Goal: Use online tool/utility: Utilize a website feature to perform a specific function

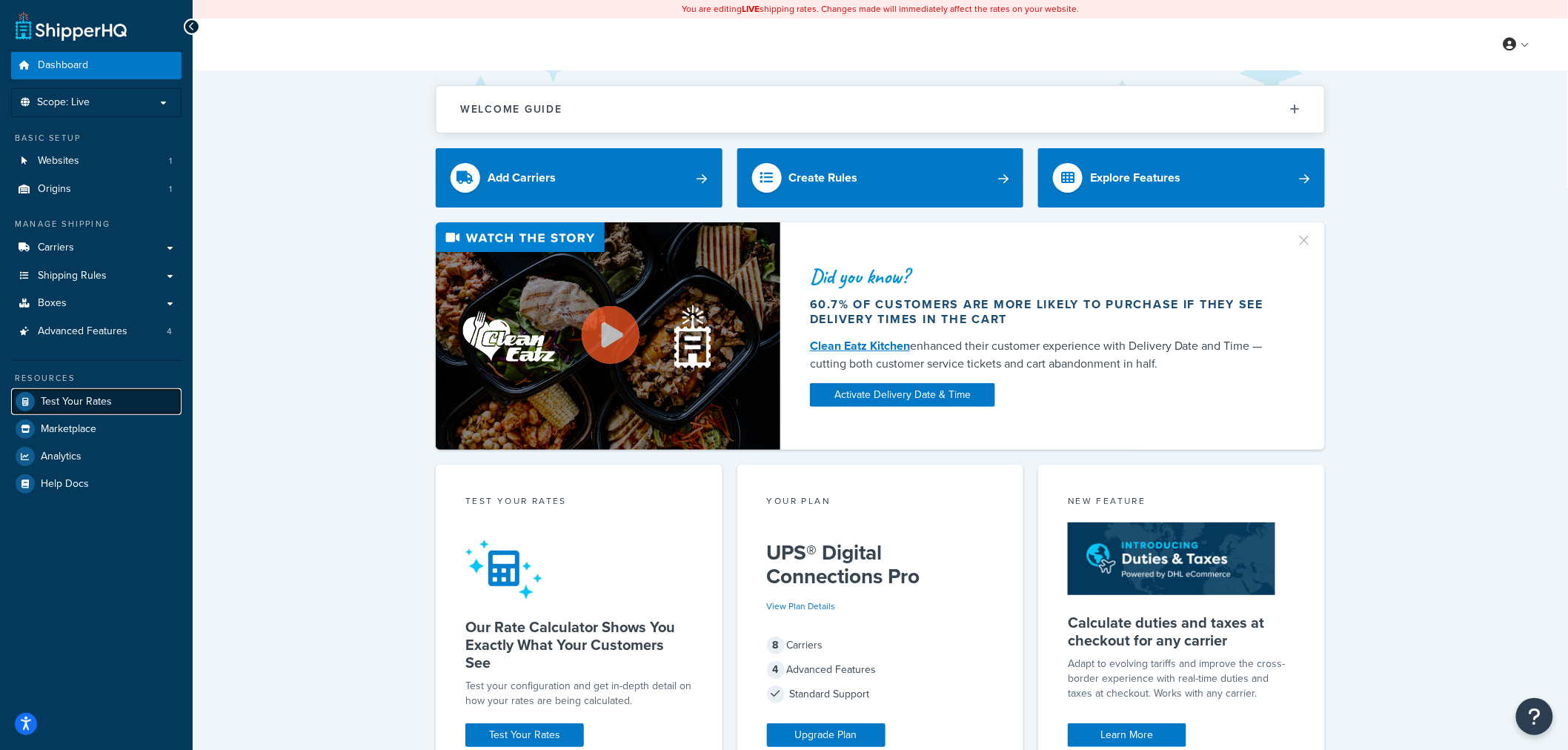
click at [84, 395] on span "Test Your Rates" at bounding box center [75, 401] width 71 height 12
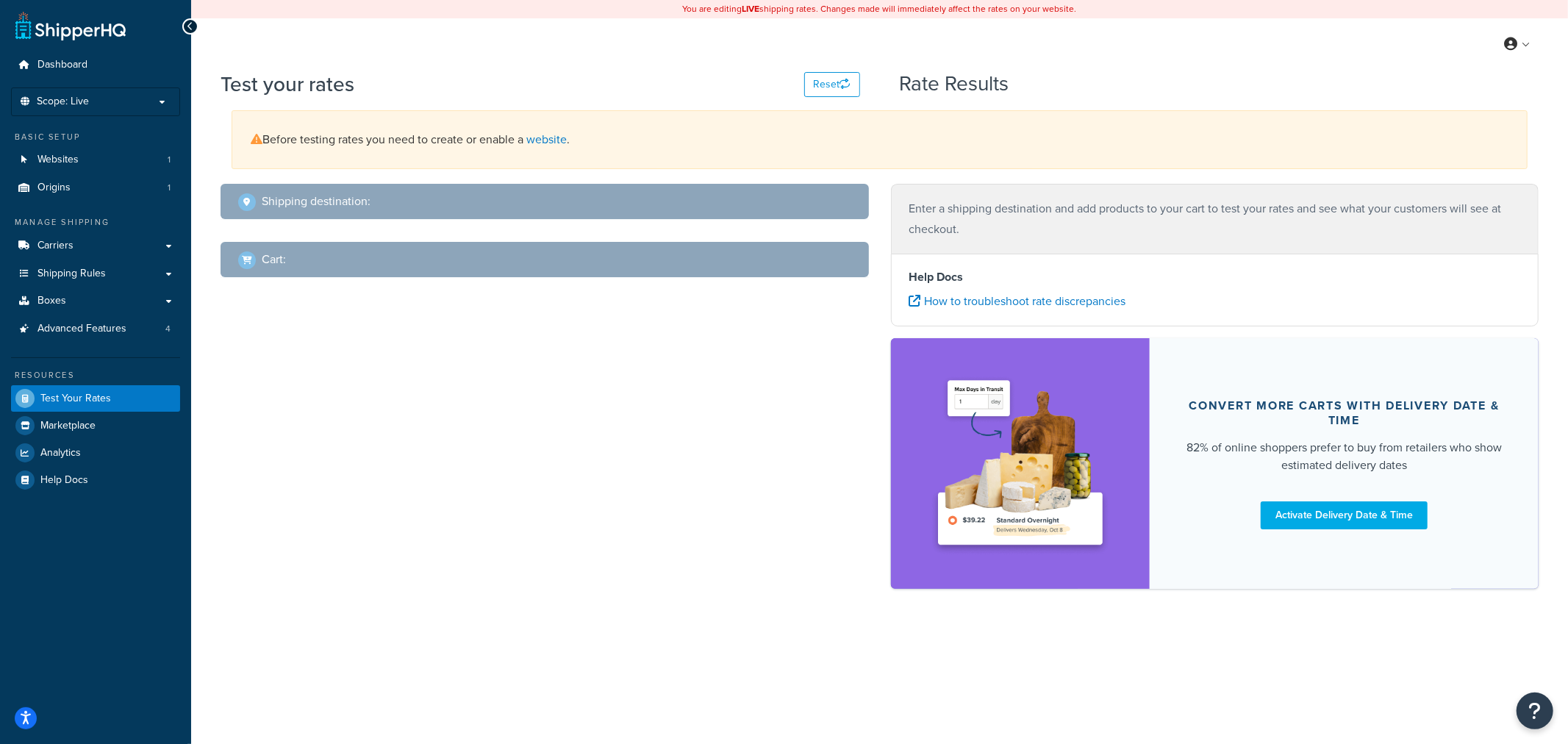
select select "[GEOGRAPHIC_DATA]"
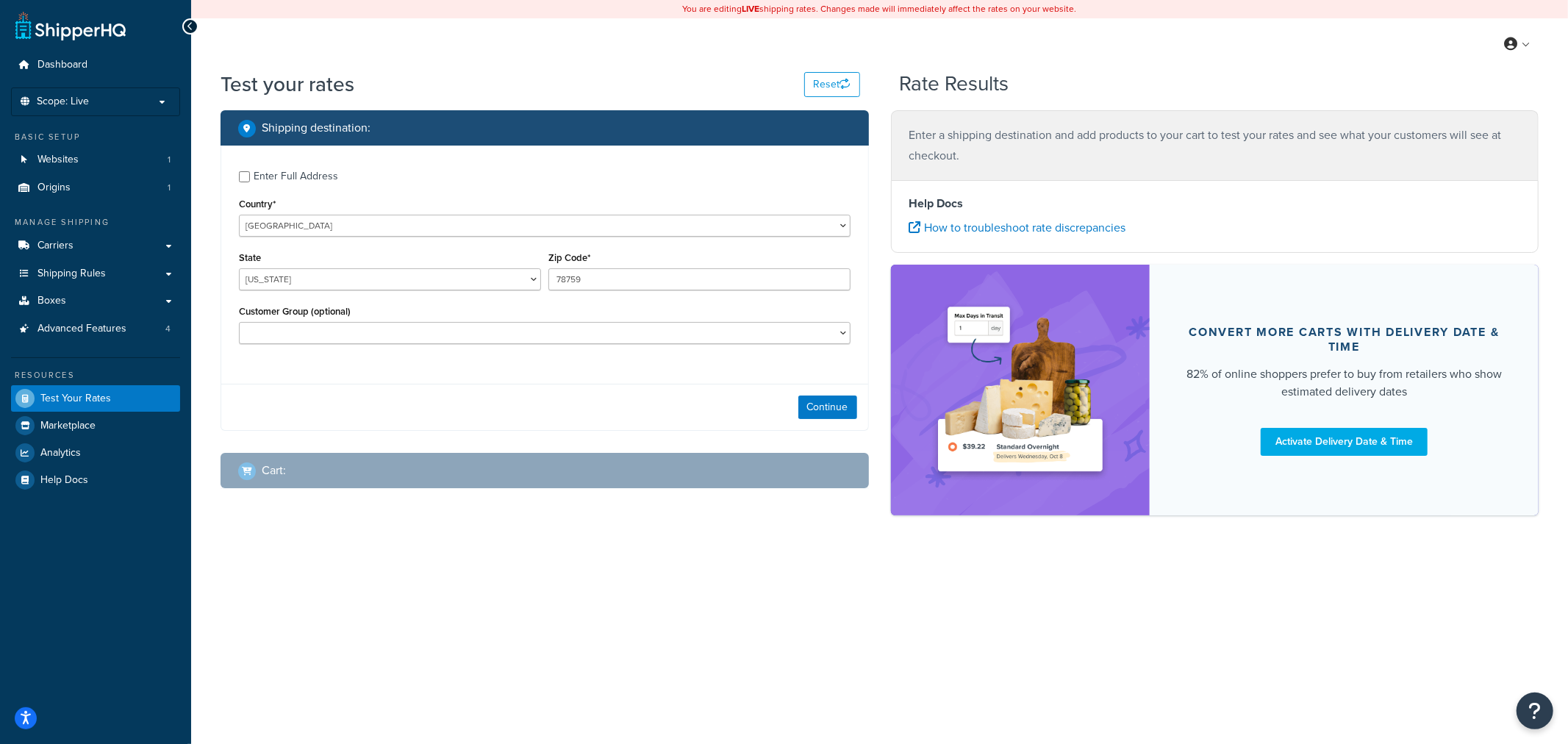
click at [306, 180] on div "Enter Full Address" at bounding box center [296, 177] width 84 height 21
click at [250, 180] on input "Enter Full Address" at bounding box center [244, 177] width 11 height 11
checkbox input "true"
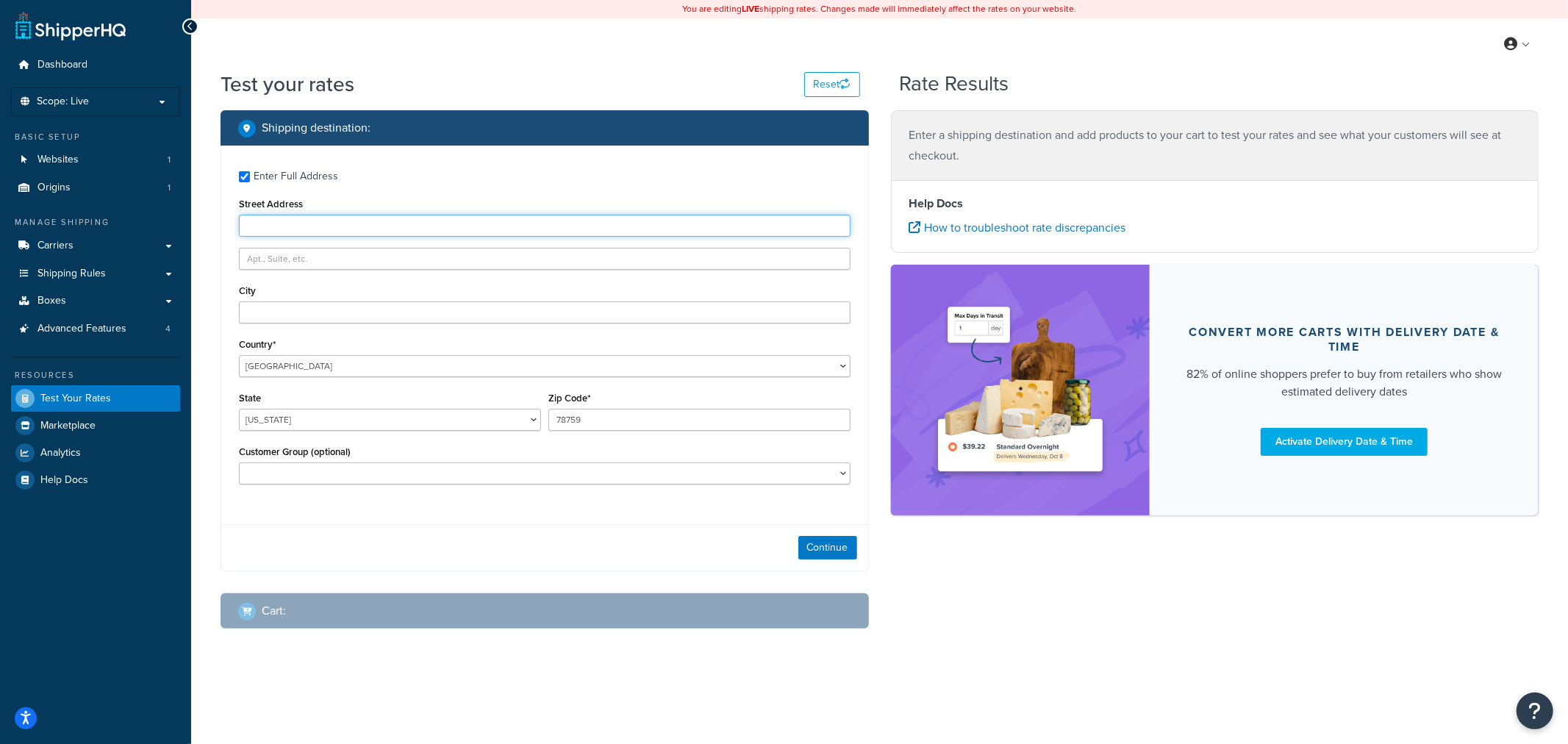
click at [298, 229] on input "Street Address" at bounding box center [544, 226] width 611 height 22
type input "[STREET_ADDRESS]"
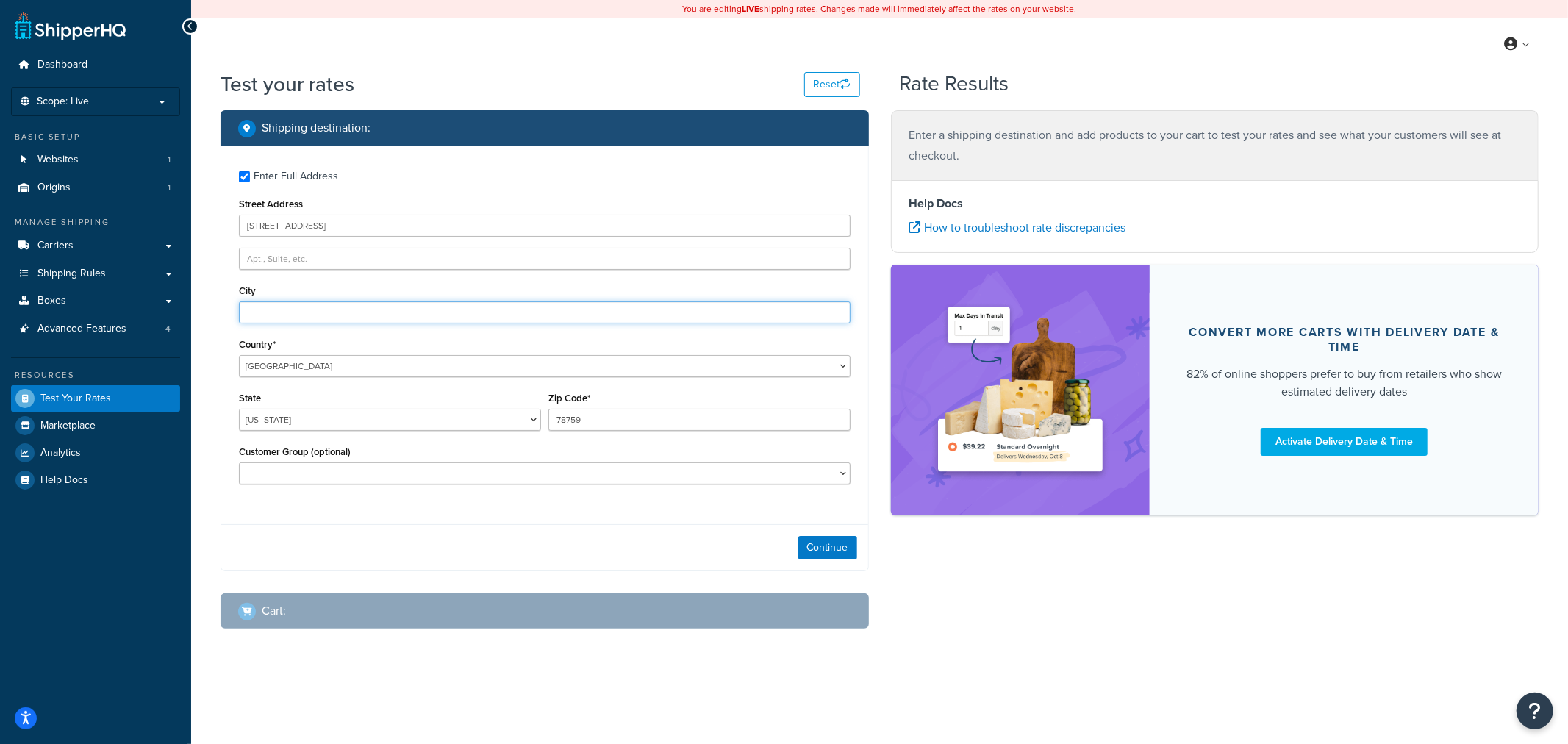
click at [343, 314] on input "City" at bounding box center [544, 313] width 611 height 22
type input "[GEOGRAPHIC_DATA]"
click at [347, 421] on select "[US_STATE] [US_STATE] [US_STATE] [US_STATE] [US_STATE] Armed Forces Americas Ar…" at bounding box center [389, 420] width 302 height 22
select select "CO"
click at [239, 409] on select "[US_STATE] [US_STATE] [US_STATE] [US_STATE] [US_STATE] Armed Forces Americas Ar…" at bounding box center [389, 420] width 302 height 22
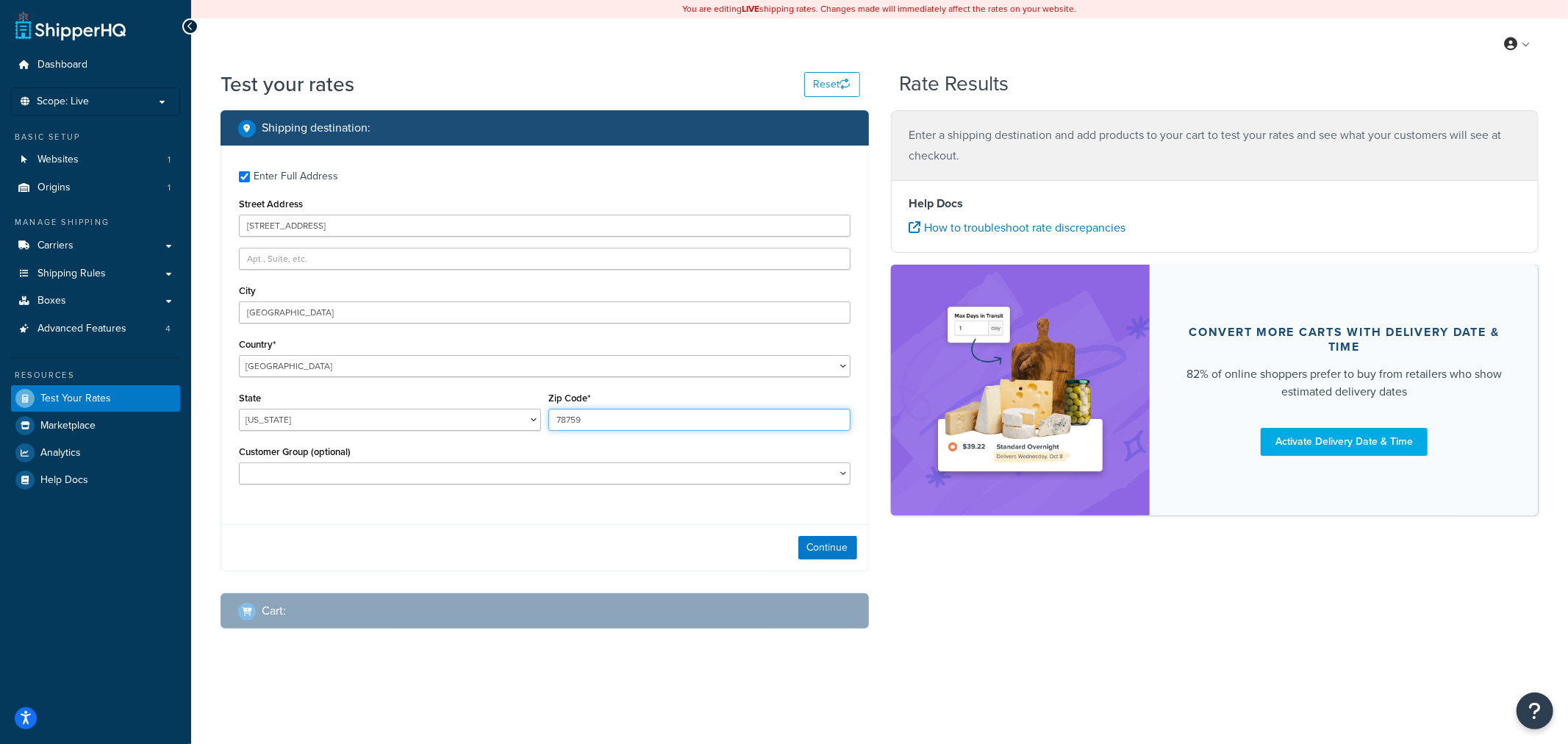
click at [629, 416] on input "78759" at bounding box center [699, 420] width 302 height 22
type input "80301"
click at [825, 554] on button "Continue" at bounding box center [828, 547] width 59 height 23
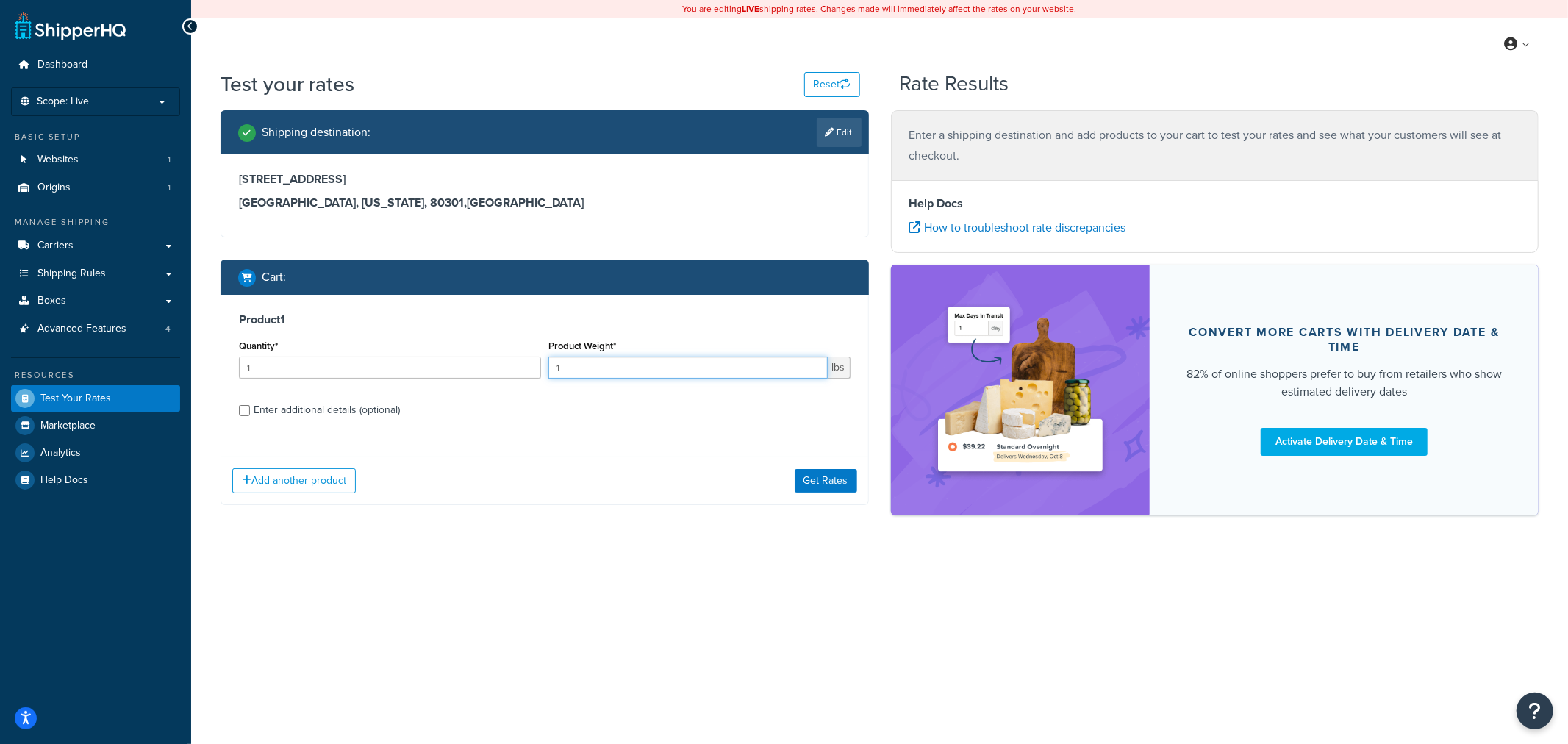
click at [596, 364] on input "1" at bounding box center [688, 368] width 279 height 22
type input "180"
click at [383, 409] on div "Enter additional details (optional)" at bounding box center [327, 410] width 146 height 21
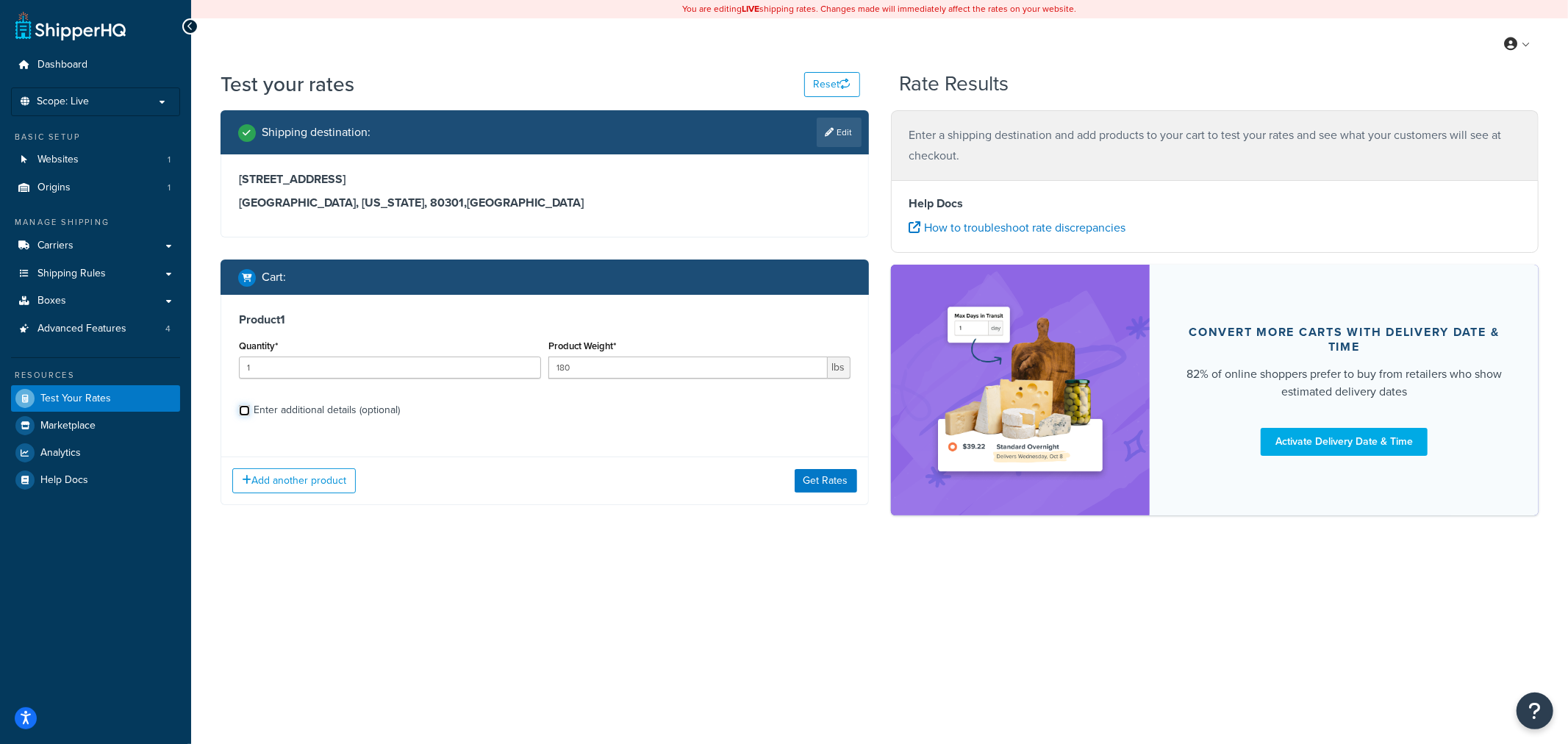
click at [250, 409] on input "Enter additional details (optional)" at bounding box center [244, 411] width 11 height 11
checkbox input "true"
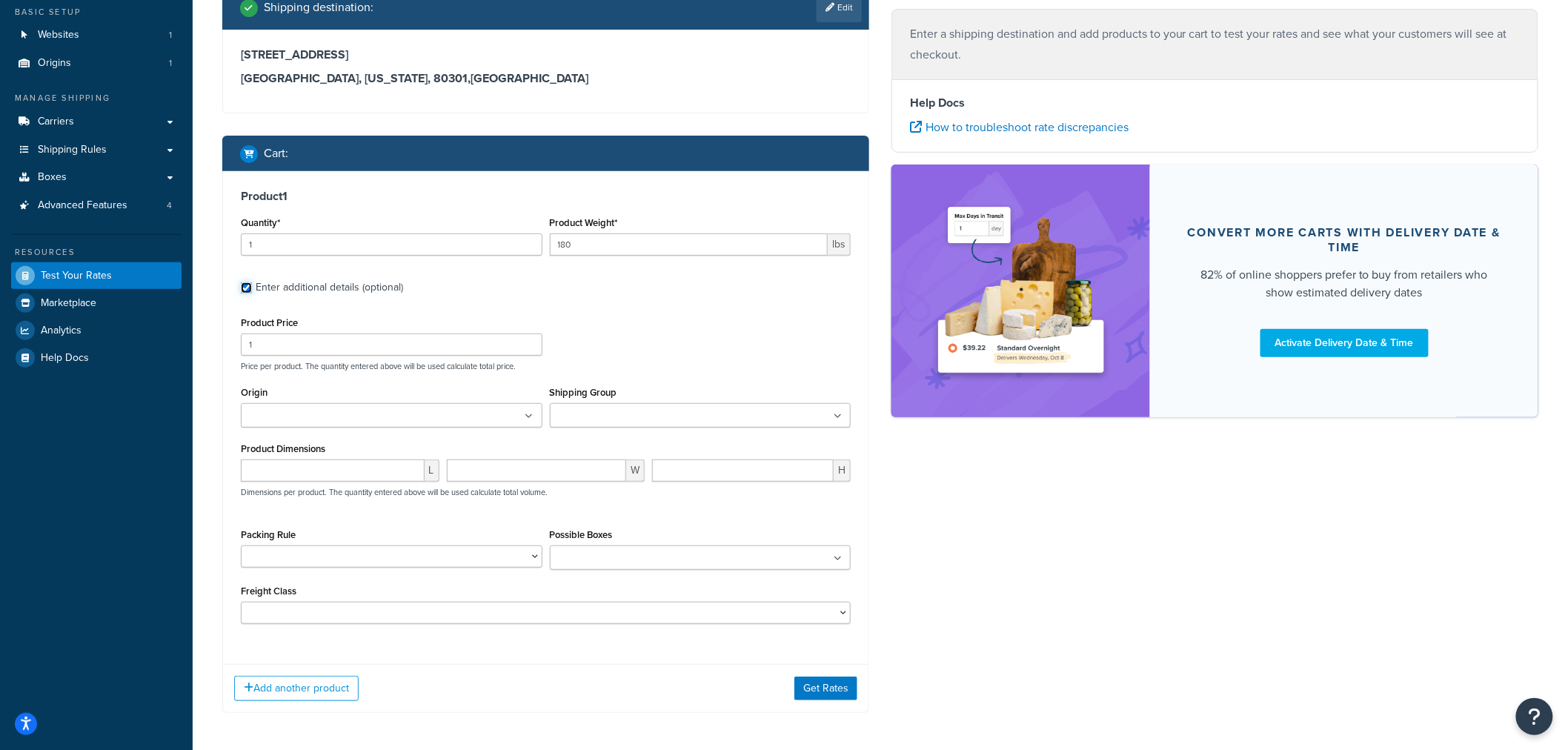
scroll to position [164, 0]
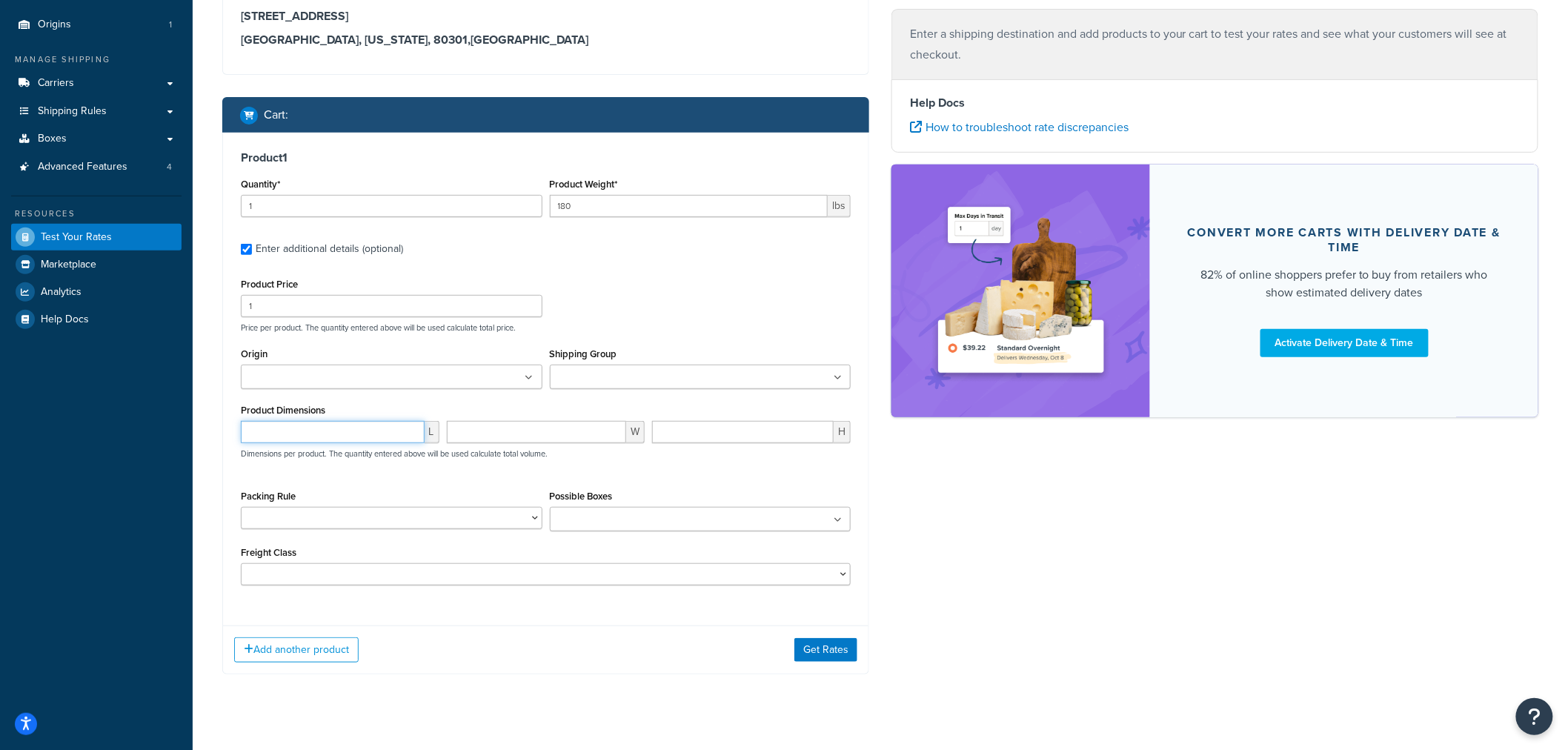
click at [361, 430] on input "number" at bounding box center [332, 432] width 184 height 23
type input "24"
click at [495, 418] on div "Product Dimensions 24 L W H Dimensions per product. The quantity entered above …" at bounding box center [545, 437] width 609 height 75
click at [489, 433] on input "number" at bounding box center [537, 432] width 180 height 23
type input "37"
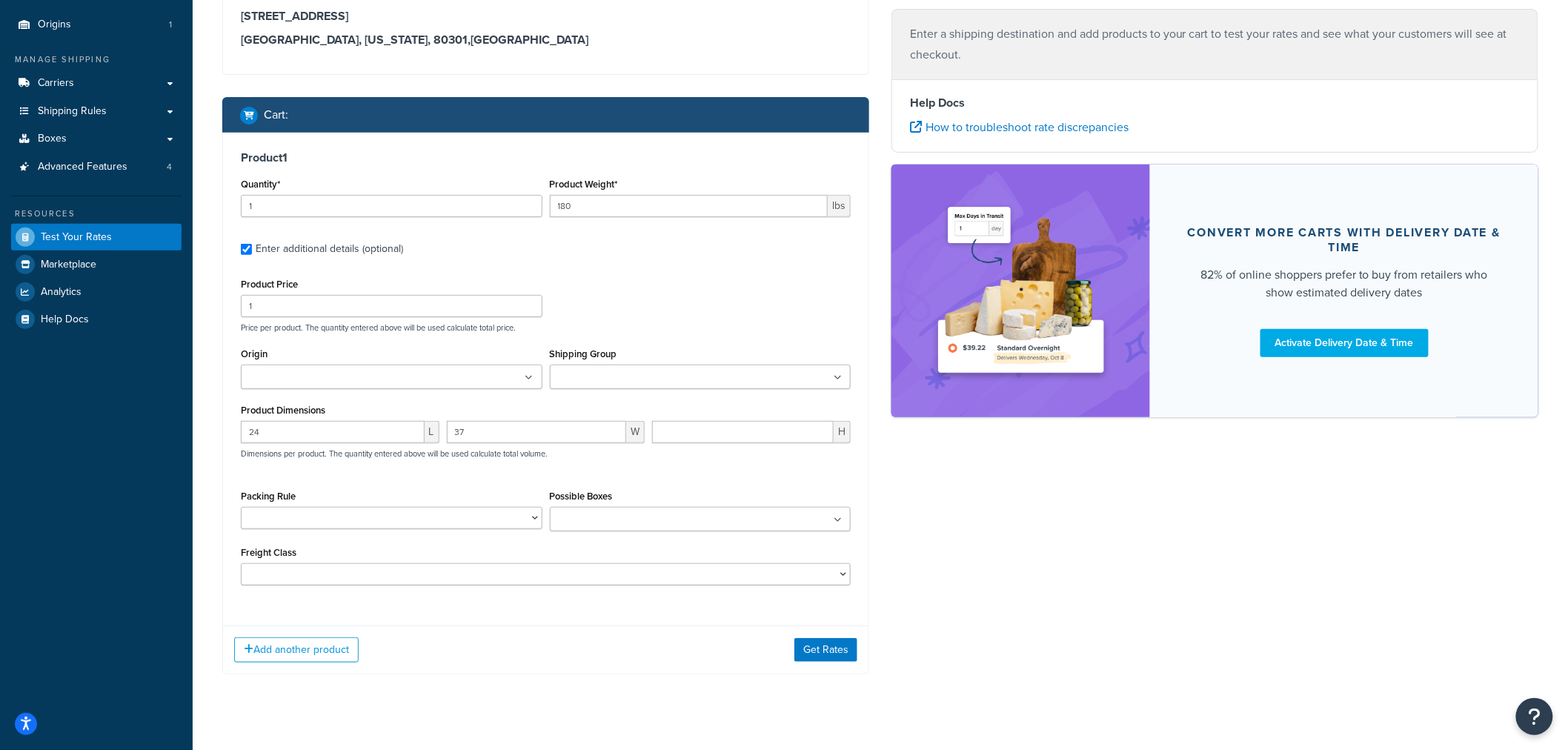
click at [687, 451] on div "H" at bounding box center [751, 437] width 206 height 33
click at [697, 434] on input "number" at bounding box center [742, 432] width 181 height 23
type input "32"
click at [957, 508] on div "Shipping destination : Edit [STREET_ADDRESS][US_STATE] Cart : Product 1 Quantit…" at bounding box center [880, 321] width 1338 height 750
drag, startPoint x: 835, startPoint y: 649, endPoint x: 993, endPoint y: 626, distance: 159.7
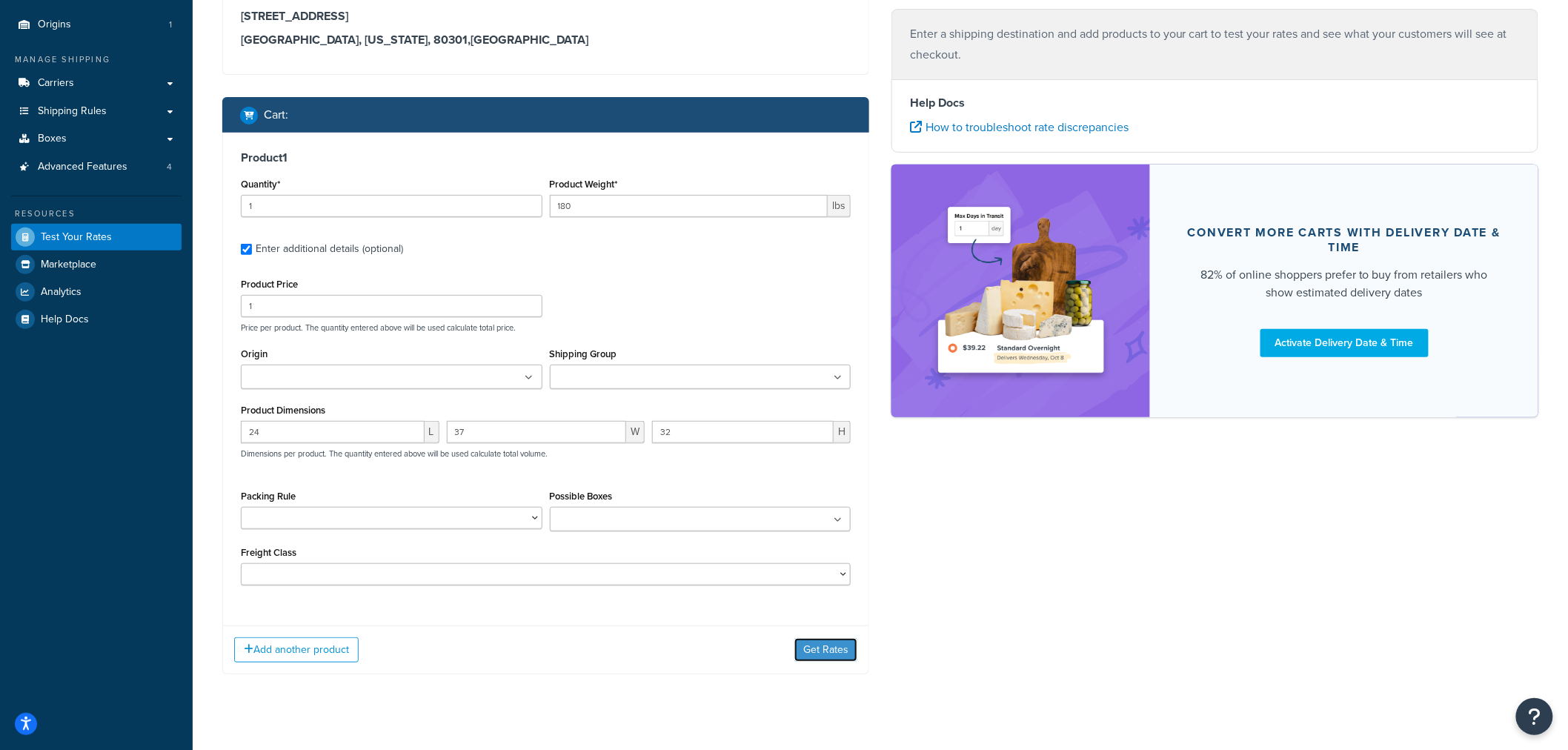
click at [993, 626] on div "Shipping destination : Edit [STREET_ADDRESS][US_STATE] Cart : Product 1 Quantit…" at bounding box center [880, 321] width 1338 height 750
click at [802, 658] on button "Get Rates" at bounding box center [826, 649] width 63 height 24
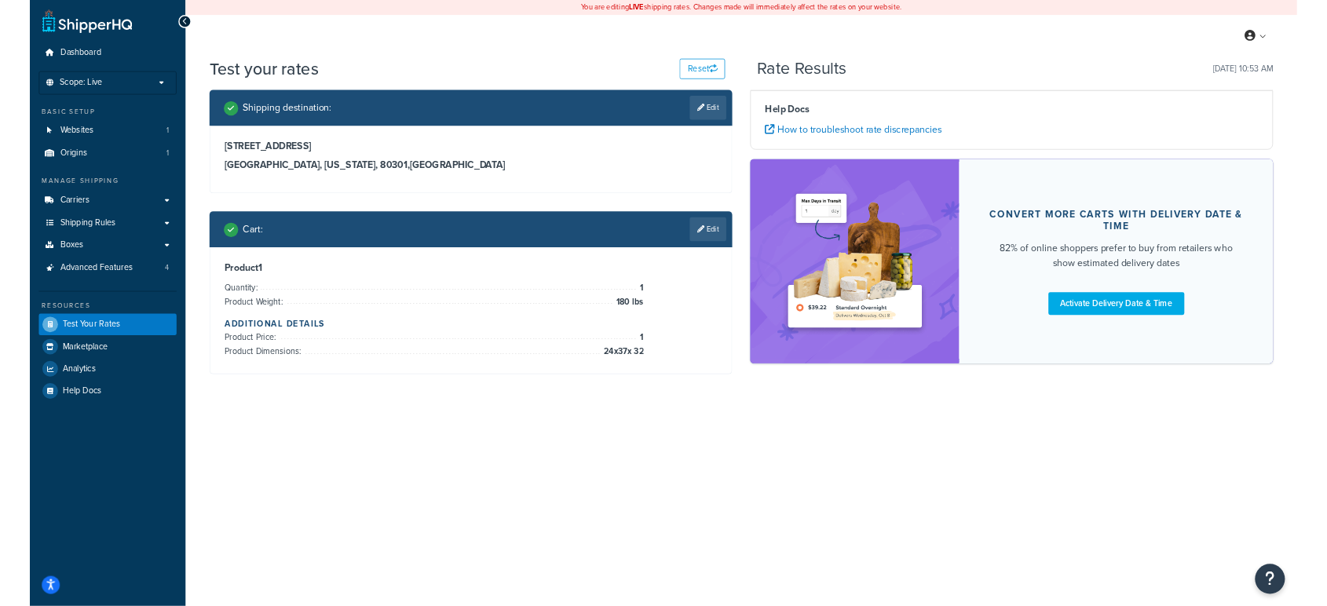
scroll to position [0, 0]
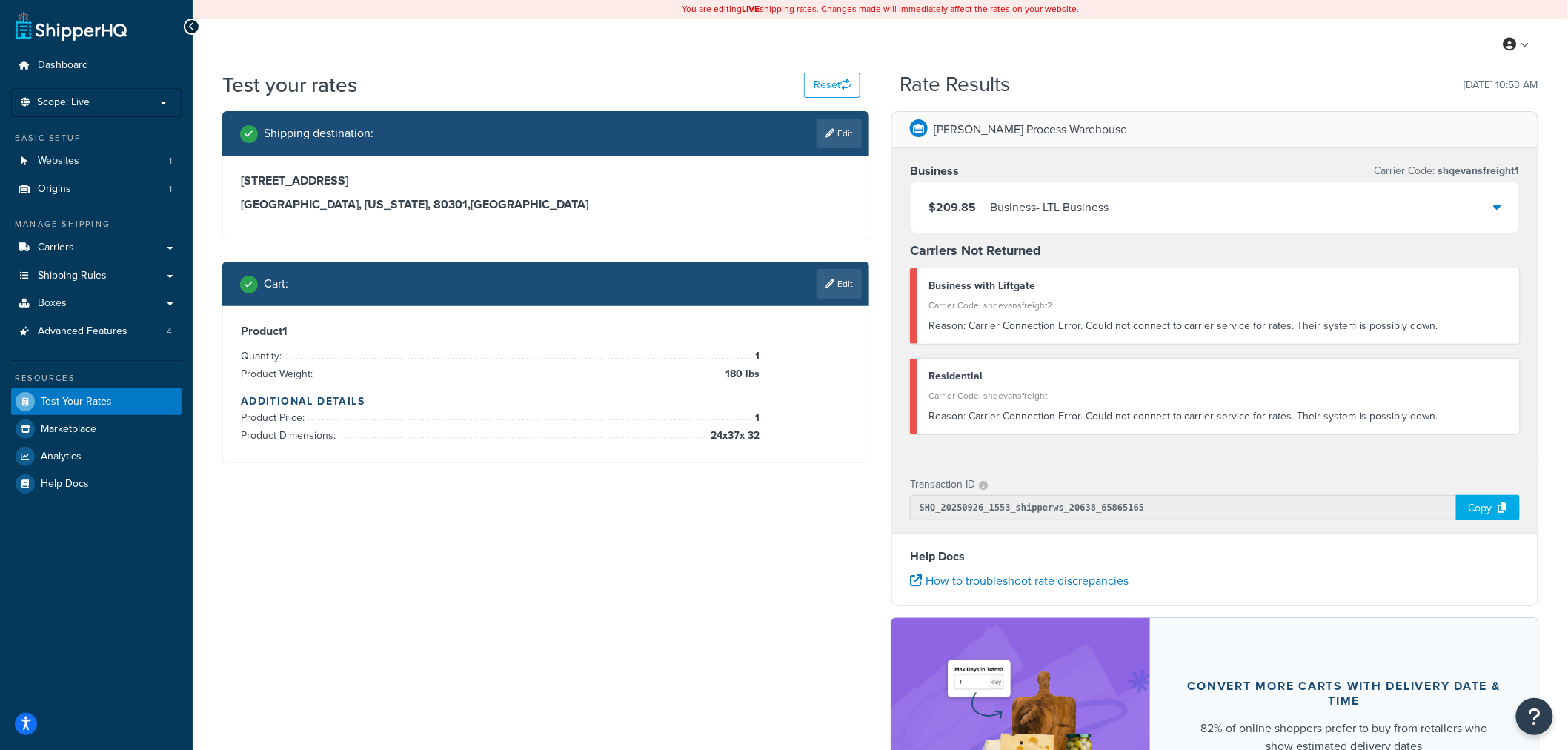
click at [1473, 505] on div "Copy" at bounding box center [1488, 508] width 64 height 25
click at [1443, 208] on div "$209.85 Business - LTL Business" at bounding box center [1214, 207] width 609 height 50
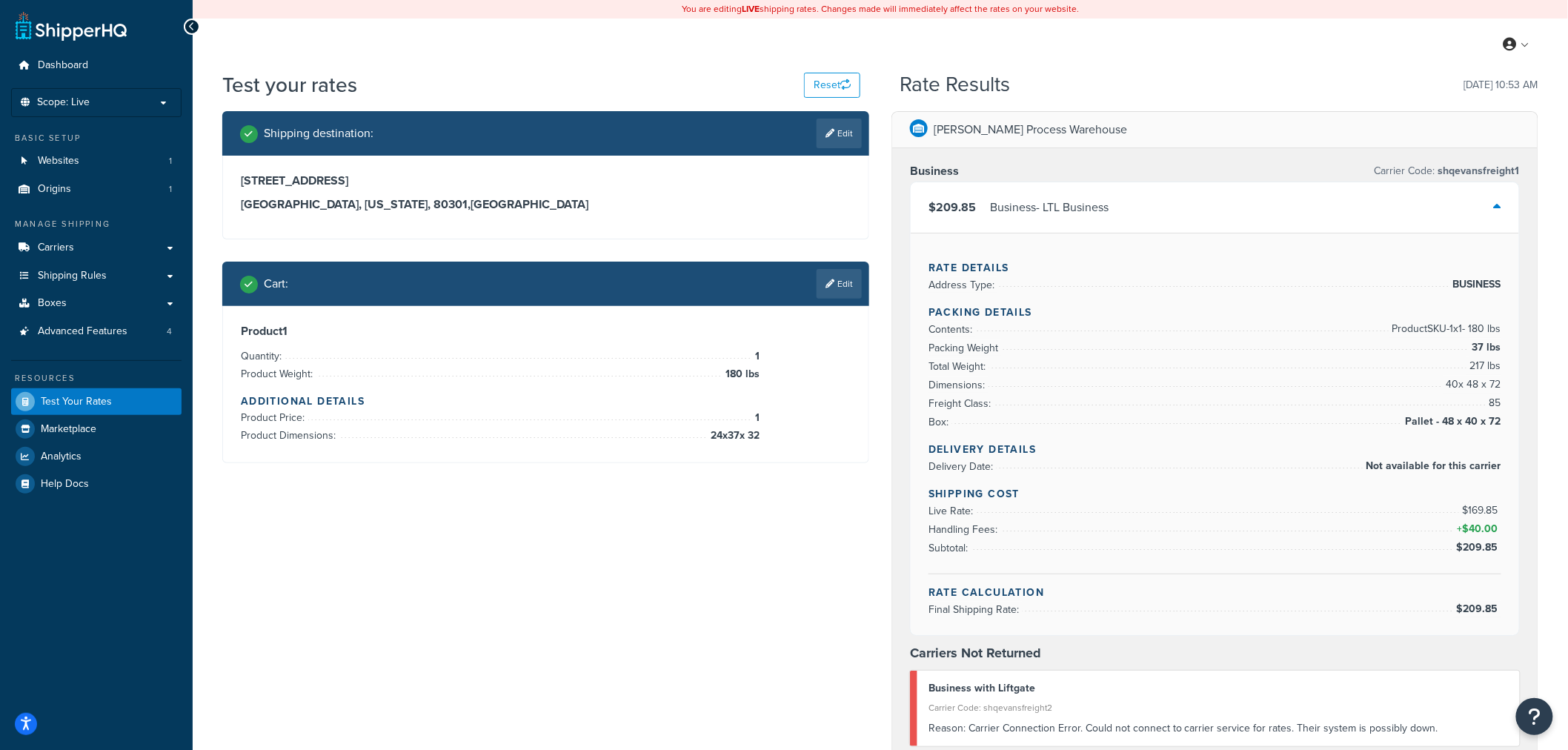
click at [1491, 197] on div "$209.85 Business - LTL Business" at bounding box center [1214, 207] width 609 height 50
